Goal: Transaction & Acquisition: Book appointment/travel/reservation

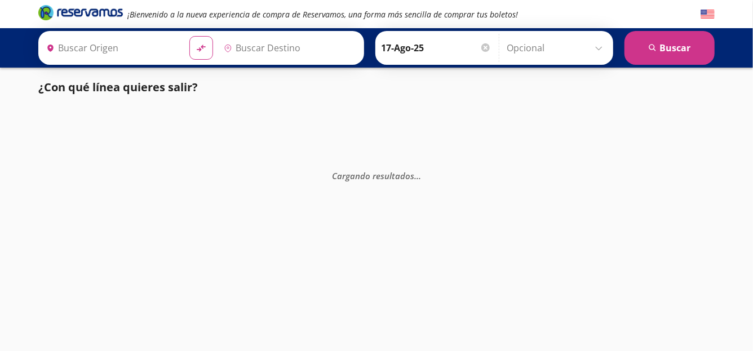
type input "[GEOGRAPHIC_DATA], [GEOGRAPHIC_DATA]"
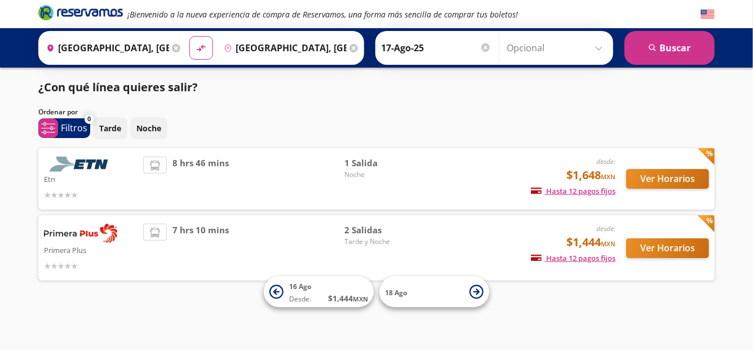
click at [736, 213] on div "¡Bienvenido a la nueva experiencia de compra de Reservamos, una forma más senci…" at bounding box center [376, 175] width 753 height 351
click at [661, 184] on button "Ver Horarios" at bounding box center [667, 179] width 83 height 20
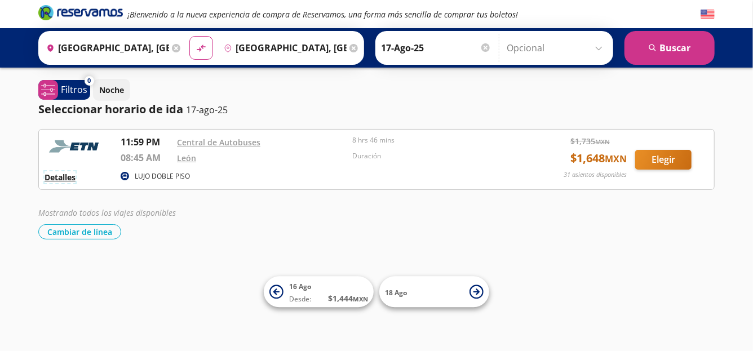
click at [59, 180] on button "Detalles" at bounding box center [60, 177] width 31 height 12
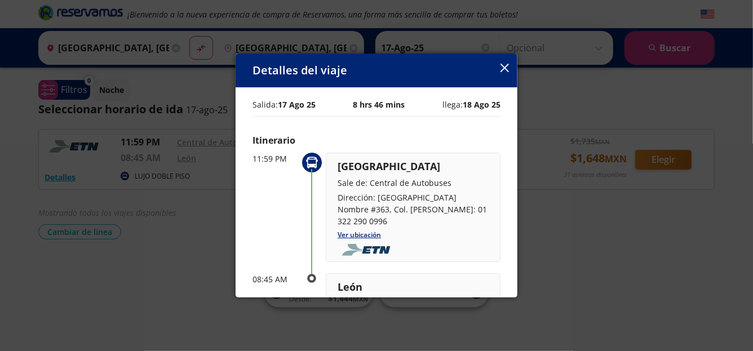
click at [501, 69] on icon "button" at bounding box center [504, 68] width 8 height 8
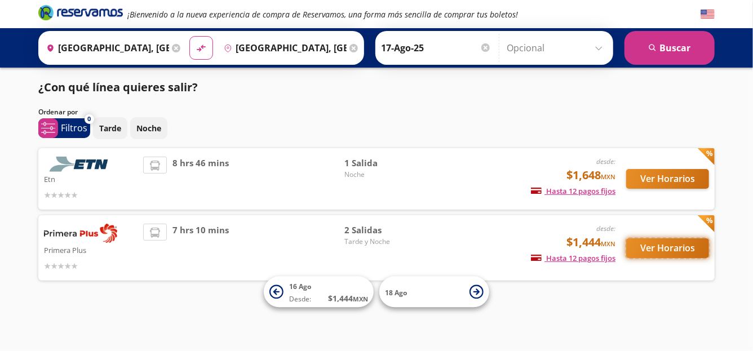
click at [650, 250] on button "Ver Horarios" at bounding box center [667, 248] width 83 height 20
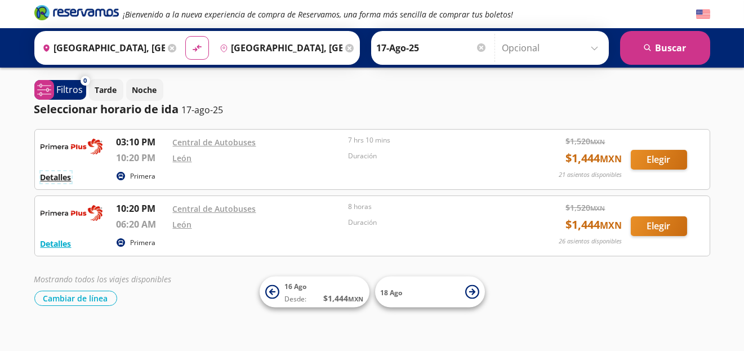
click at [63, 180] on button "Detalles" at bounding box center [56, 177] width 31 height 12
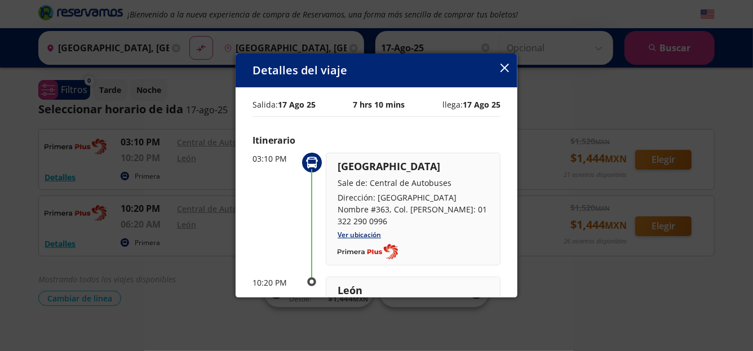
click at [506, 64] on icon "button" at bounding box center [504, 68] width 8 height 8
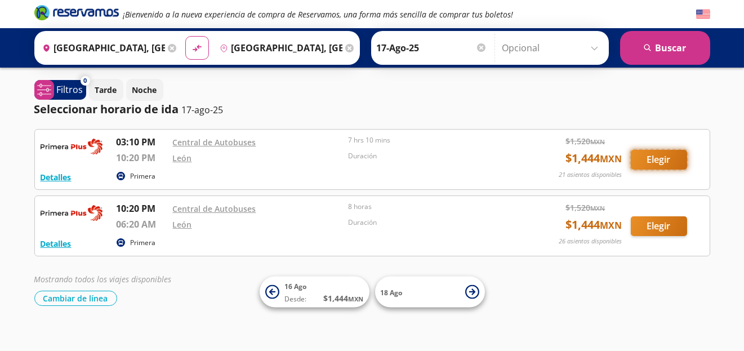
click at [657, 156] on button "Elegir" at bounding box center [659, 160] width 56 height 20
